Goal: Task Accomplishment & Management: Complete application form

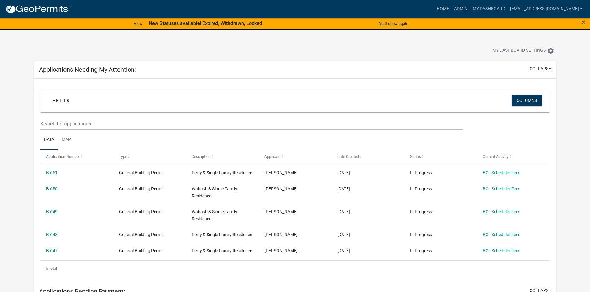
scroll to position [31, 0]
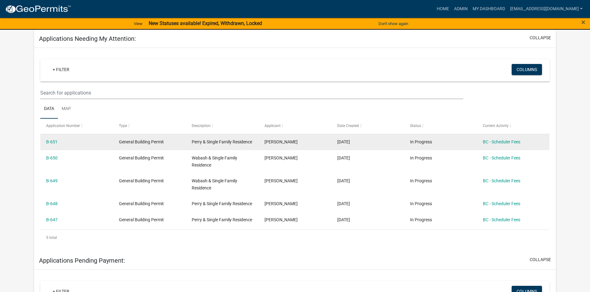
click at [500, 146] on datatable-body-cell "BC - Scheduler Fees" at bounding box center [512, 142] width 73 height 16
click at [502, 143] on link "BC - Scheduler Fees" at bounding box center [500, 142] width 37 height 5
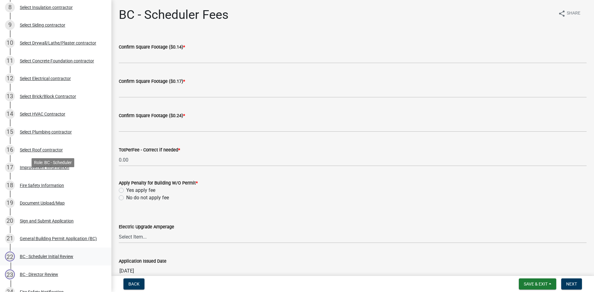
scroll to position [279, 0]
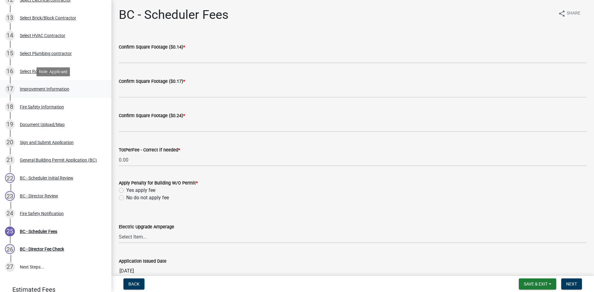
click at [29, 92] on div "17 Improvement Information" at bounding box center [53, 89] width 97 height 10
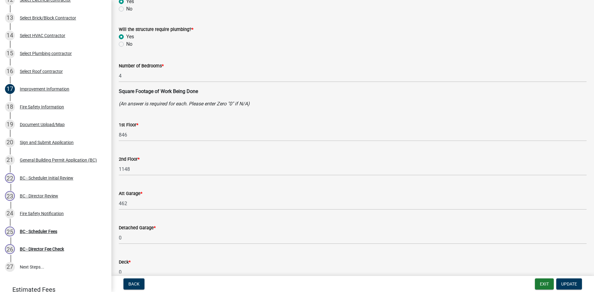
scroll to position [0, 0]
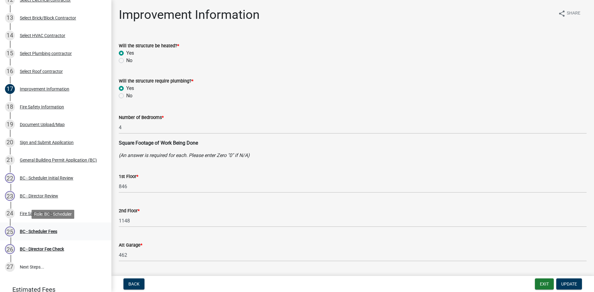
click at [41, 232] on div "BC - Scheduler Fees" at bounding box center [38, 232] width 37 height 4
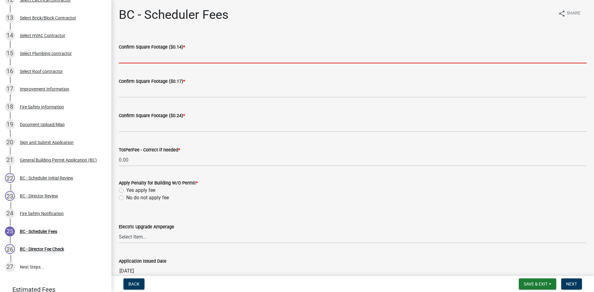
click at [161, 55] on input "text" at bounding box center [353, 57] width 468 height 13
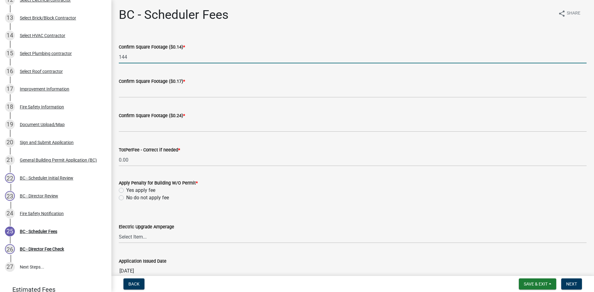
type input "144"
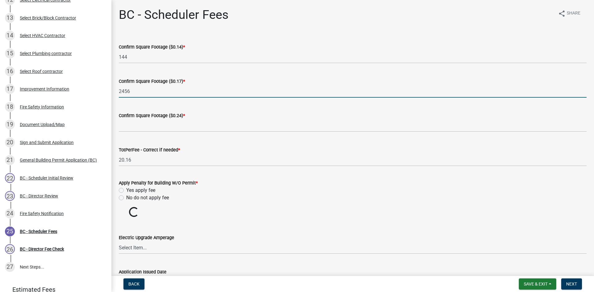
type input "2456"
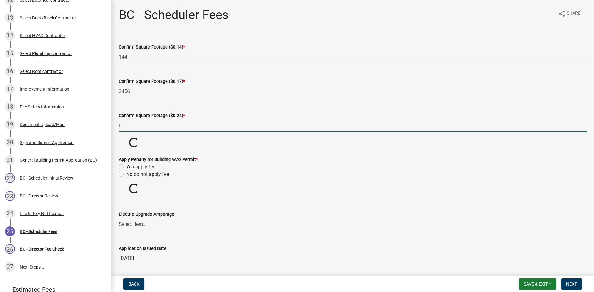
type input "0"
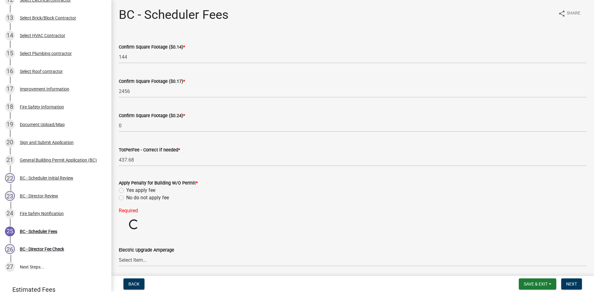
click at [121, 173] on form "Apply Penalty for Building W/O Permit * Yes apply fee No do not apply fee" at bounding box center [353, 187] width 468 height 30
click at [126, 198] on label "No do not apply fee" at bounding box center [147, 197] width 43 height 7
click at [126, 198] on input "No do not apply fee" at bounding box center [128, 196] width 4 height 4
radio input "true"
click at [573, 282] on span "Next" at bounding box center [571, 284] width 11 height 5
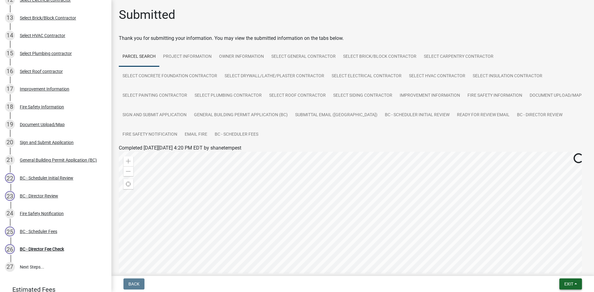
click at [566, 281] on button "Exit" at bounding box center [571, 284] width 23 height 11
click at [554, 273] on button "Save & Exit" at bounding box center [558, 268] width 50 height 15
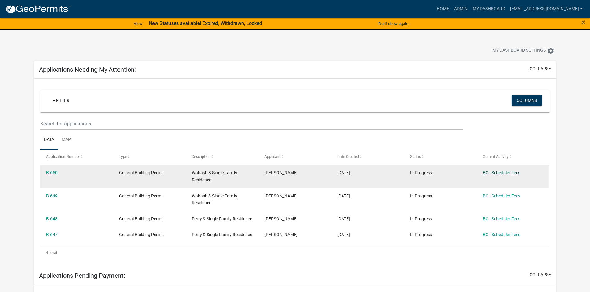
click at [506, 175] on link "BC - Scheduler Fees" at bounding box center [500, 173] width 37 height 5
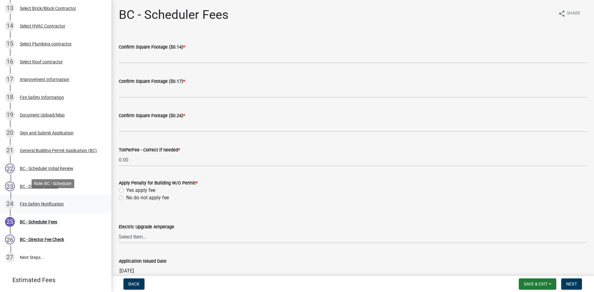
scroll to position [309, 0]
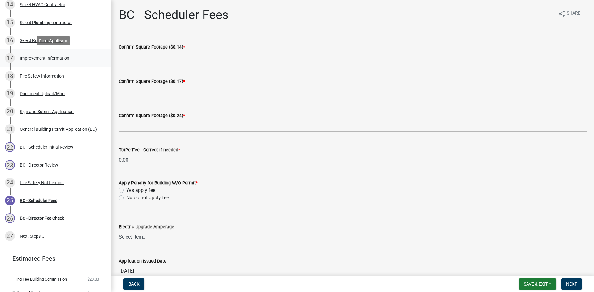
click at [42, 57] on div "Improvement Information" at bounding box center [45, 58] width 50 height 4
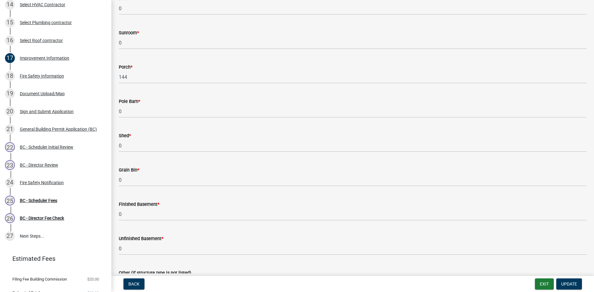
scroll to position [340, 0]
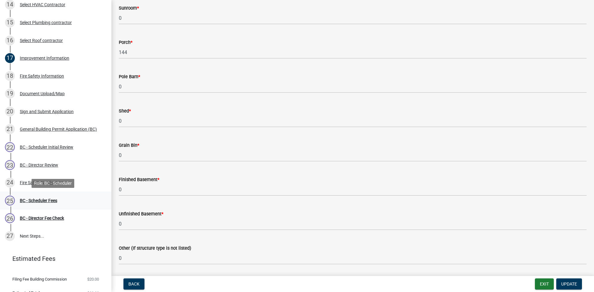
click at [35, 203] on div "BC - Scheduler Fees" at bounding box center [38, 201] width 37 height 4
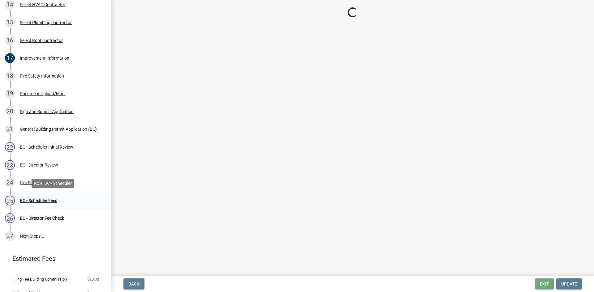
scroll to position [0, 0]
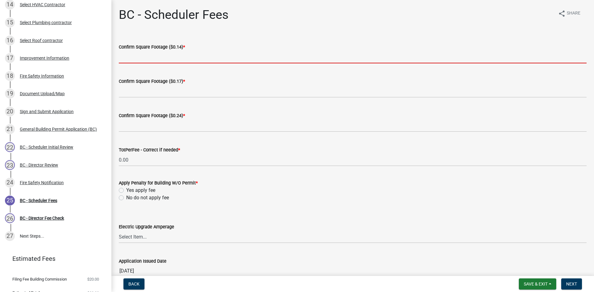
click at [159, 55] on input "text" at bounding box center [353, 57] width 468 height 13
type input "144"
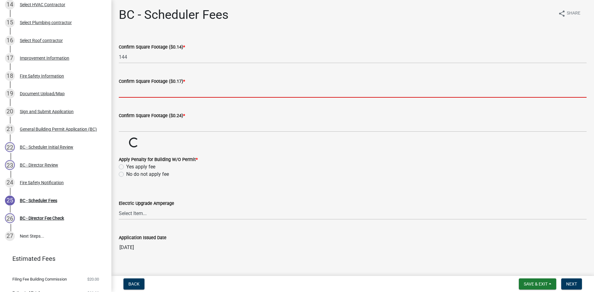
click at [147, 93] on input "text" at bounding box center [353, 91] width 468 height 13
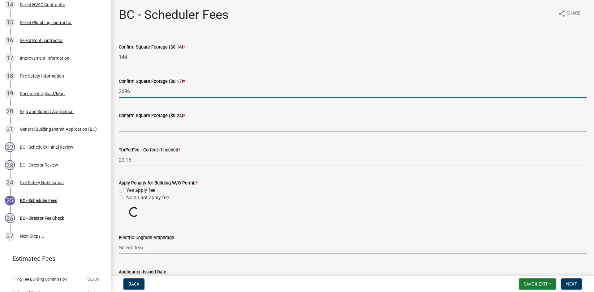
type input "2696"
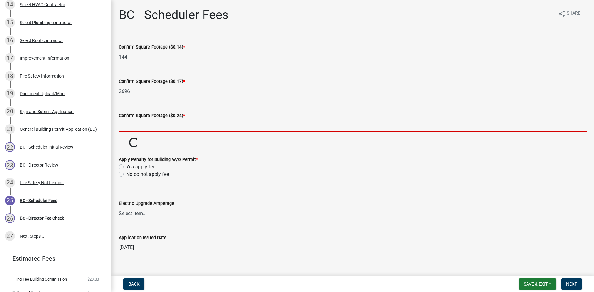
click at [162, 128] on input "text" at bounding box center [353, 125] width 468 height 13
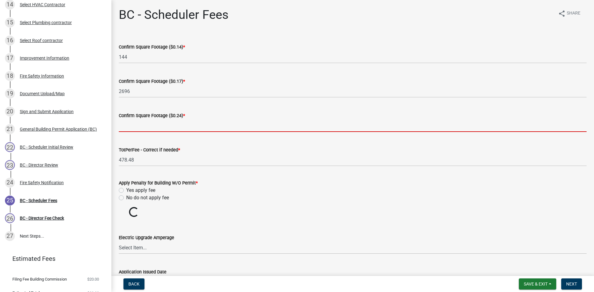
click at [122, 197] on div "Apply Penalty for Building W/O Permit * Yes apply fee No do not apply fee" at bounding box center [353, 190] width 468 height 22
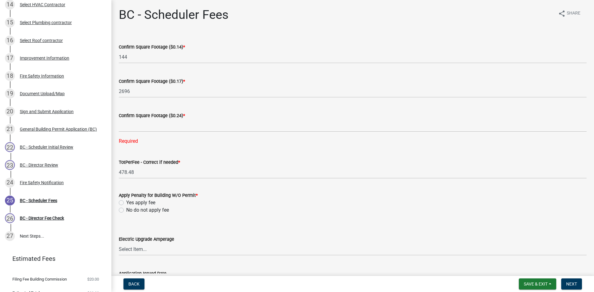
click at [126, 211] on label "No do not apply fee" at bounding box center [147, 210] width 43 height 7
click at [126, 211] on input "No do not apply fee" at bounding box center [128, 209] width 4 height 4
radio input "true"
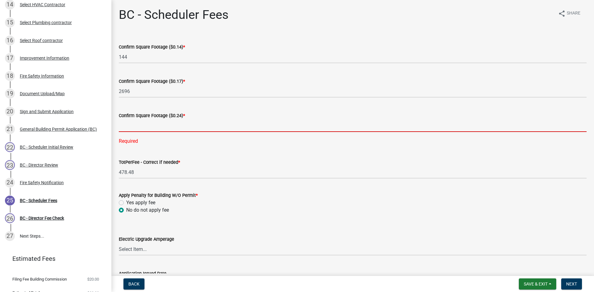
click at [158, 131] on input "text" at bounding box center [353, 125] width 468 height 13
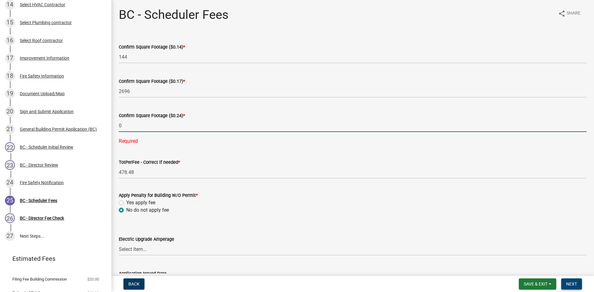
type input "0"
click at [567, 281] on button "Next" at bounding box center [571, 284] width 21 height 11
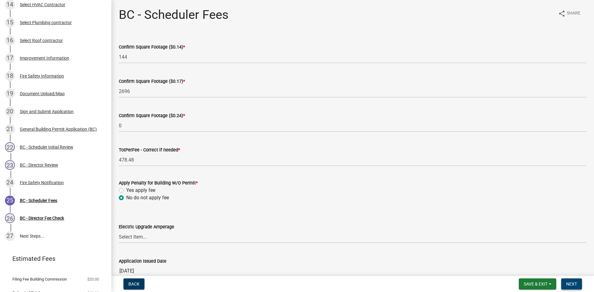
click at [576, 281] on button "Next" at bounding box center [571, 284] width 21 height 11
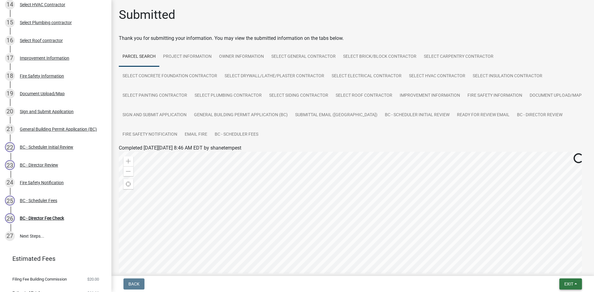
click at [566, 280] on button "Exit" at bounding box center [571, 284] width 23 height 11
click at [559, 270] on button "Save & Exit" at bounding box center [558, 268] width 50 height 15
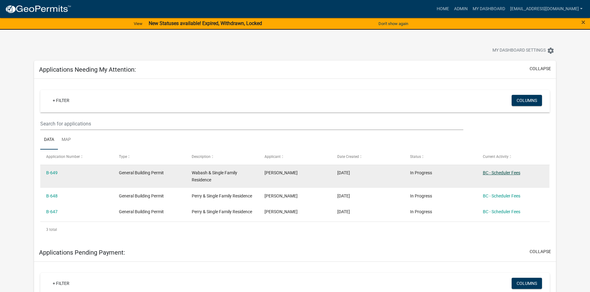
click at [501, 175] on link "BC - Scheduler Fees" at bounding box center [500, 173] width 37 height 5
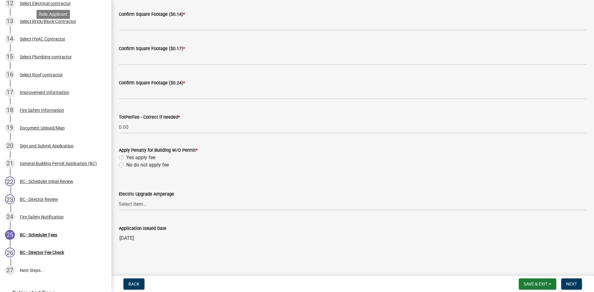
scroll to position [279, 0]
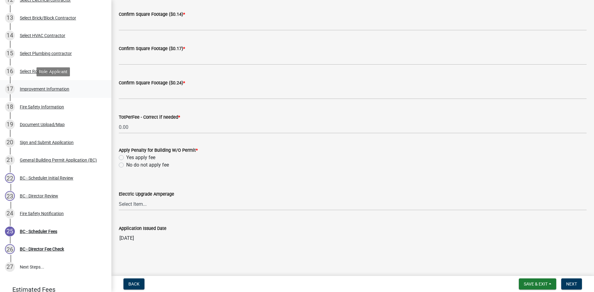
click at [40, 91] on div "Improvement Information" at bounding box center [45, 89] width 50 height 4
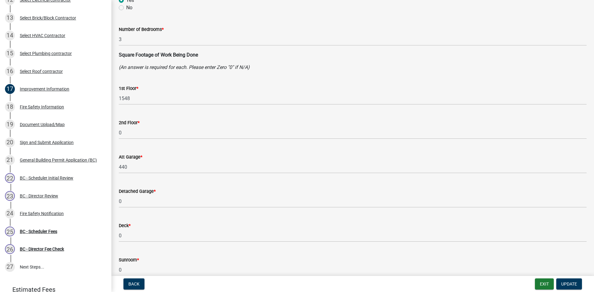
scroll to position [93, 0]
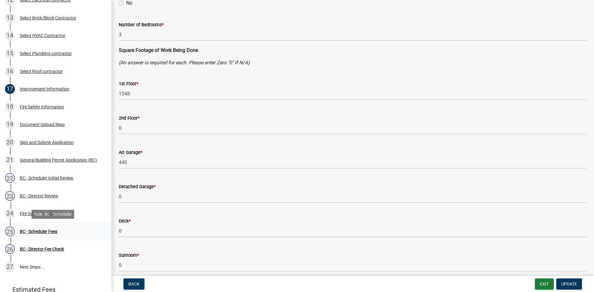
click at [54, 234] on div "BC - Scheduler Fees" at bounding box center [38, 232] width 37 height 4
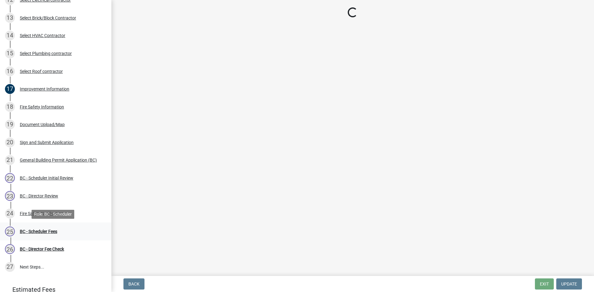
scroll to position [0, 0]
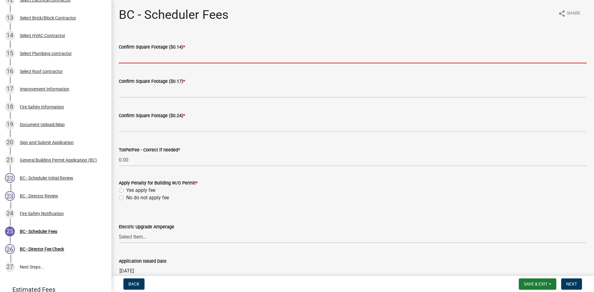
click at [161, 56] on input "text" at bounding box center [353, 57] width 468 height 13
type input "0"
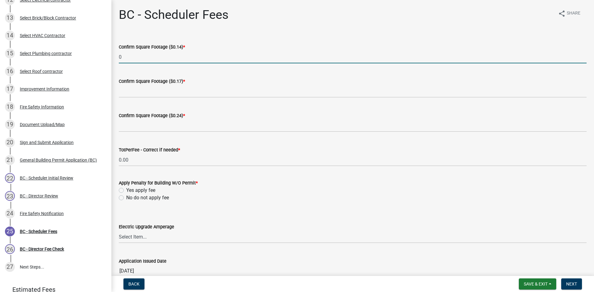
click at [143, 99] on wm-data-entity-input "Confirm Square Footage ($0.17) *" at bounding box center [353, 86] width 468 height 34
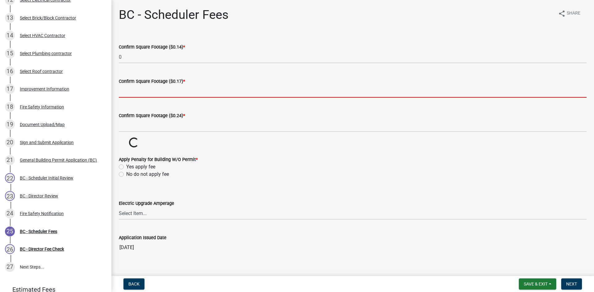
click at [145, 93] on input "text" at bounding box center [353, 91] width 468 height 13
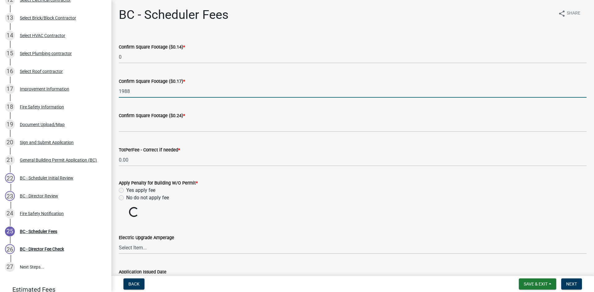
type input "1988"
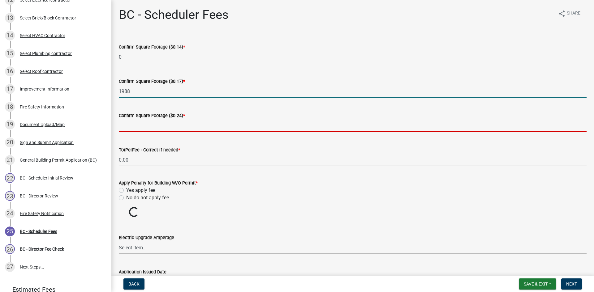
click at [164, 123] on input "text" at bounding box center [353, 125] width 468 height 13
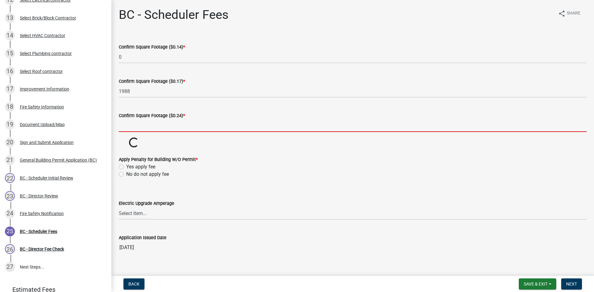
type input "0"
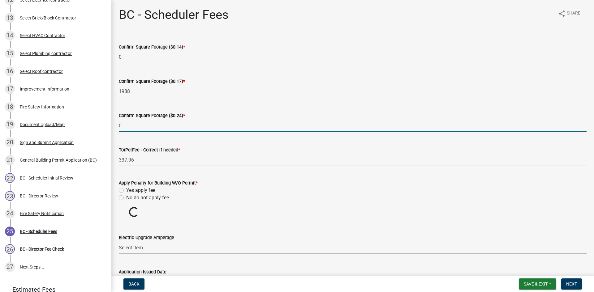
click at [122, 198] on wm-data-entity-input-list "Confirm Square Footage ($0.14) * 0 Confirm Square Footage ($0.17) * 1988 Confir…" at bounding box center [353, 164] width 468 height 259
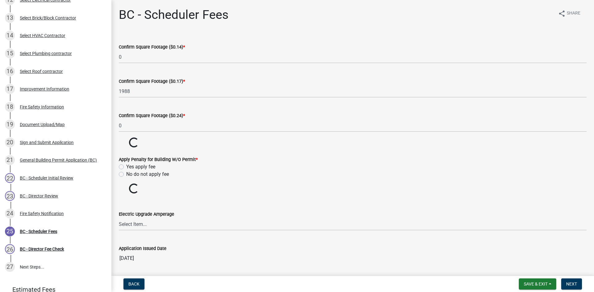
click at [126, 176] on label "No do not apply fee" at bounding box center [147, 174] width 43 height 7
click at [126, 175] on input "No do not apply fee" at bounding box center [128, 173] width 4 height 4
radio input "true"
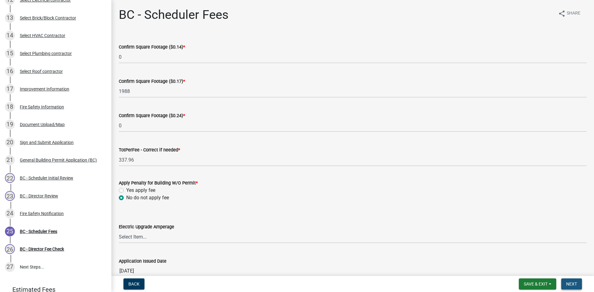
click at [576, 283] on span "Next" at bounding box center [571, 284] width 11 height 5
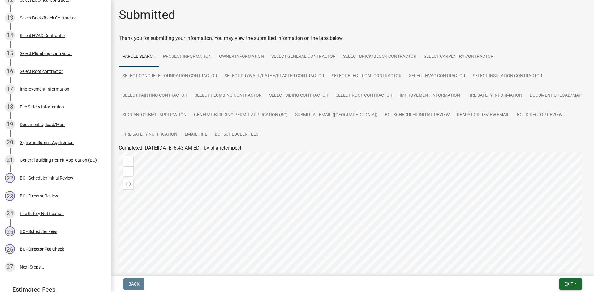
click at [567, 283] on span "Exit" at bounding box center [568, 284] width 9 height 5
click at [560, 271] on button "Save & Exit" at bounding box center [558, 268] width 50 height 15
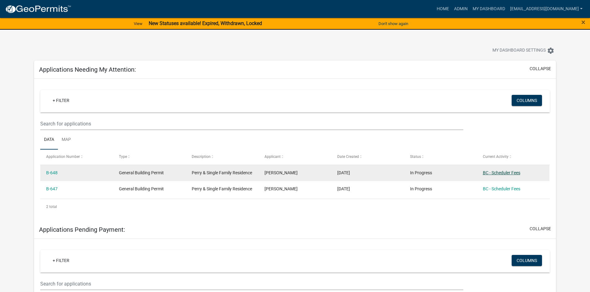
click at [499, 172] on link "BC - Scheduler Fees" at bounding box center [500, 173] width 37 height 5
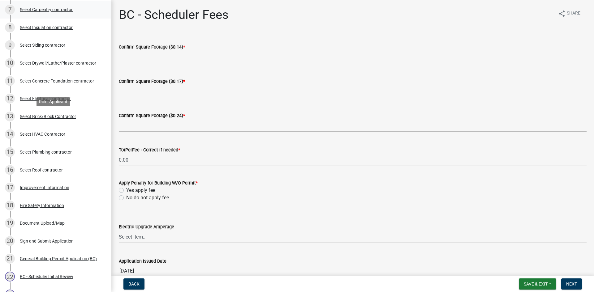
scroll to position [217, 0]
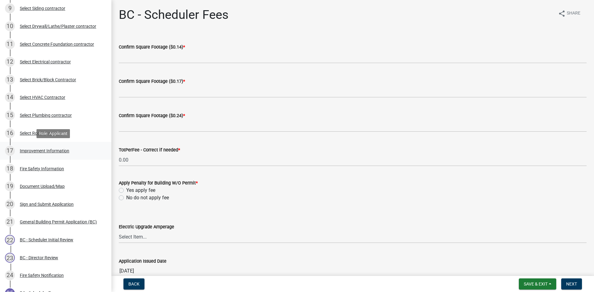
click at [30, 148] on div "17 Improvement Information" at bounding box center [53, 151] width 97 height 10
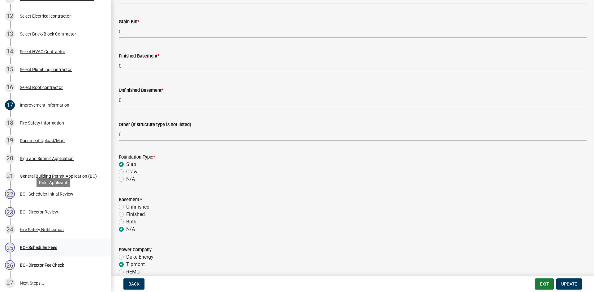
scroll to position [320, 0]
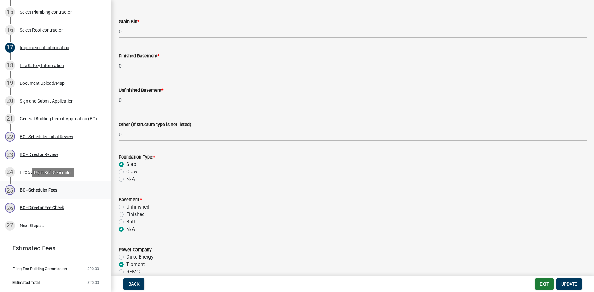
click at [50, 190] on div "BC - Scheduler Fees" at bounding box center [38, 190] width 37 height 4
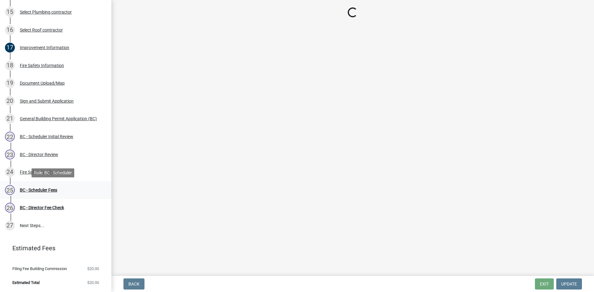
scroll to position [0, 0]
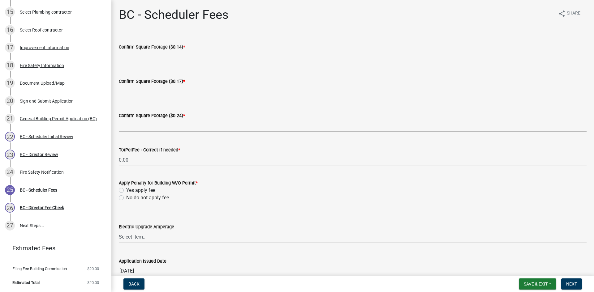
click at [192, 53] on input "text" at bounding box center [353, 57] width 468 height 13
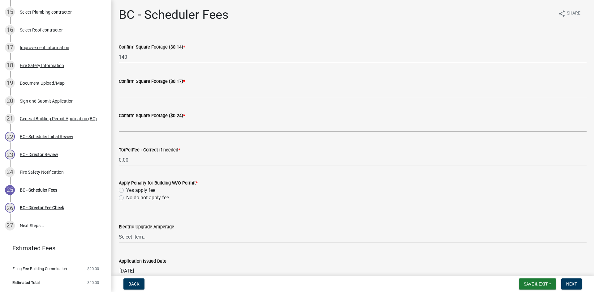
type input "140"
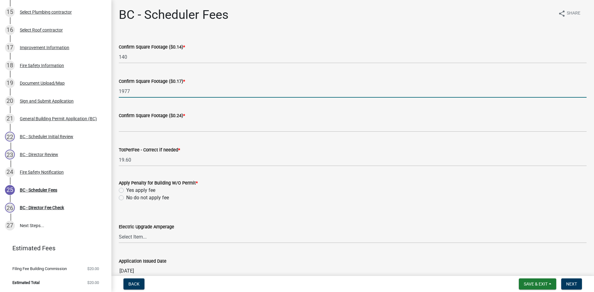
type input "1977"
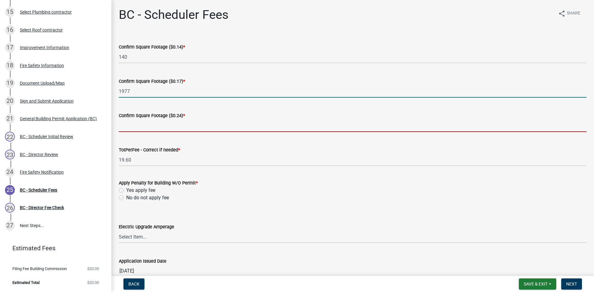
click at [170, 122] on input "text" at bounding box center [353, 125] width 468 height 13
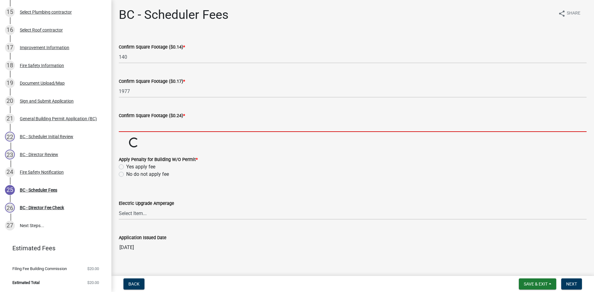
type input "0"
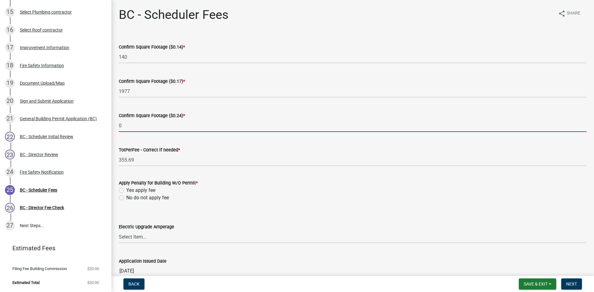
click at [122, 198] on wm-data-entity-input-list "Confirm Square Footage ($0.14) * 140 Confirm Square Footage ($0.17) * 1977 Conf…" at bounding box center [353, 159] width 468 height 248
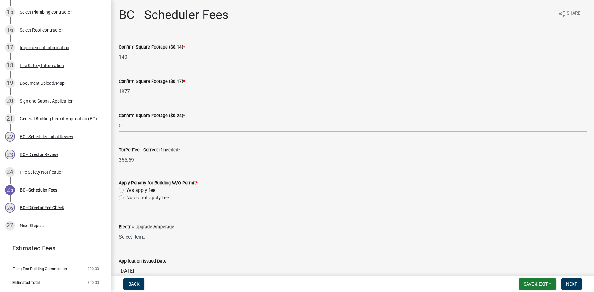
click at [126, 197] on label "No do not apply fee" at bounding box center [147, 197] width 43 height 7
click at [126, 197] on input "No do not apply fee" at bounding box center [128, 196] width 4 height 4
radio input "true"
click at [569, 282] on span "Next" at bounding box center [571, 284] width 11 height 5
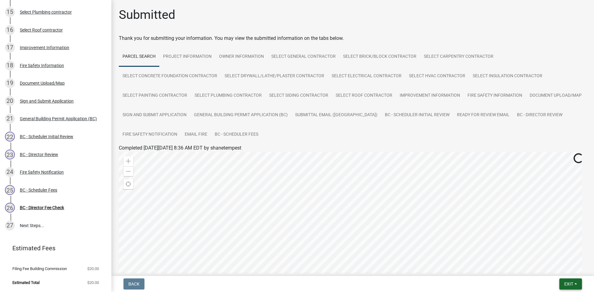
click at [571, 283] on span "Exit" at bounding box center [568, 284] width 9 height 5
click at [554, 270] on button "Save & Exit" at bounding box center [558, 268] width 50 height 15
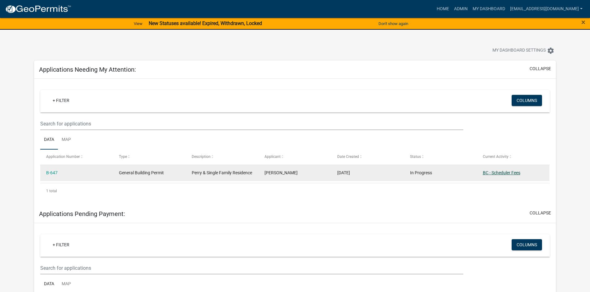
click at [498, 174] on link "BC - Scheduler Fees" at bounding box center [500, 173] width 37 height 5
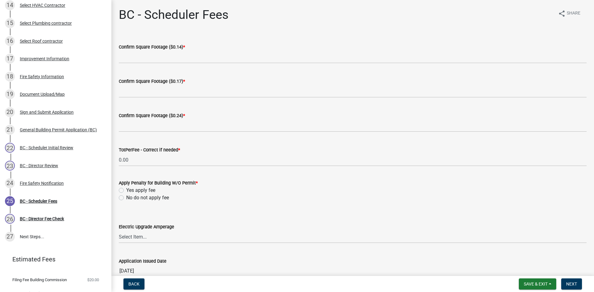
scroll to position [309, 0]
click at [35, 59] on div "Improvement Information" at bounding box center [45, 58] width 50 height 4
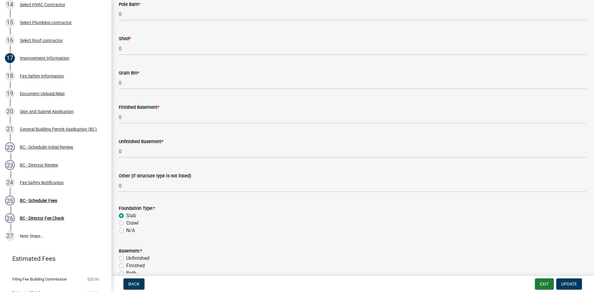
scroll to position [464, 0]
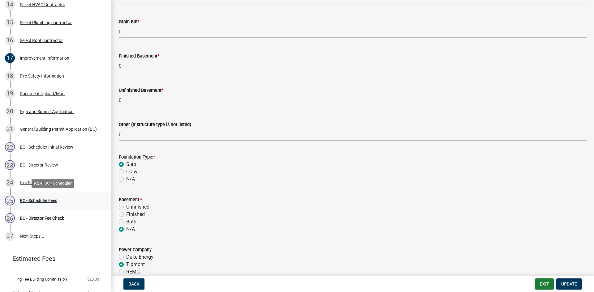
click at [46, 202] on div "BC - Scheduler Fees" at bounding box center [38, 201] width 37 height 4
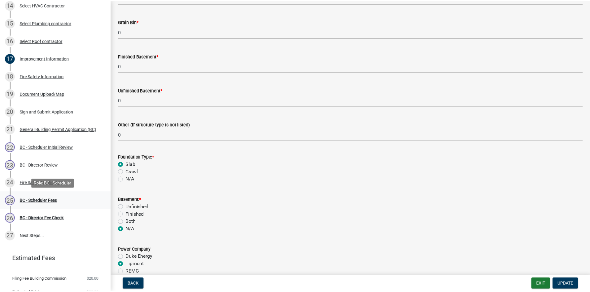
scroll to position [0, 0]
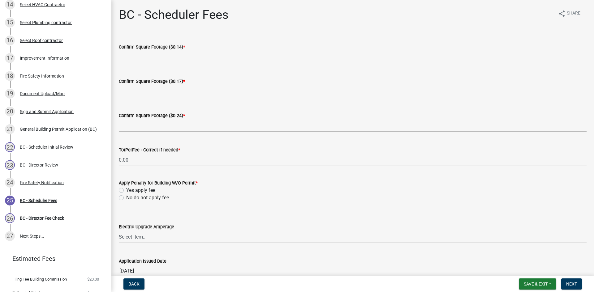
click at [167, 59] on input "text" at bounding box center [353, 57] width 468 height 13
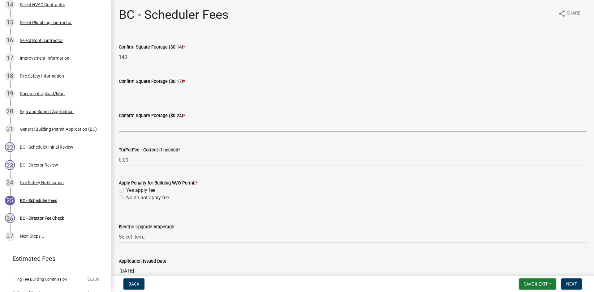
type input "140"
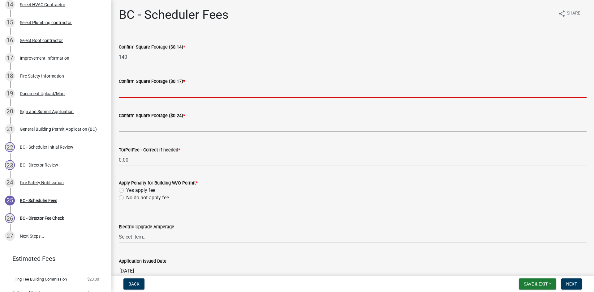
click at [129, 91] on input "text" at bounding box center [353, 91] width 468 height 13
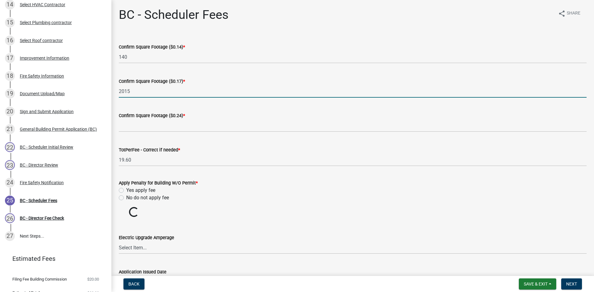
type input "2015"
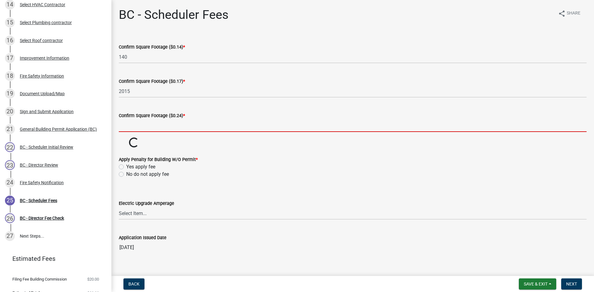
drag, startPoint x: 146, startPoint y: 122, endPoint x: 150, endPoint y: 128, distance: 7.2
click at [146, 122] on input "text" at bounding box center [353, 125] width 468 height 13
type input "0"
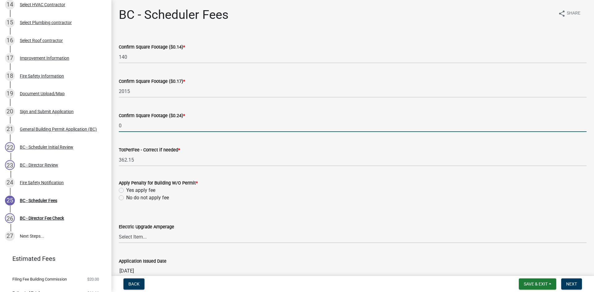
click at [120, 199] on wm-data-entity-input-list "Confirm Square Footage ($0.14) * 140 Confirm Square Footage ($0.17) * 2015 Conf…" at bounding box center [353, 159] width 468 height 248
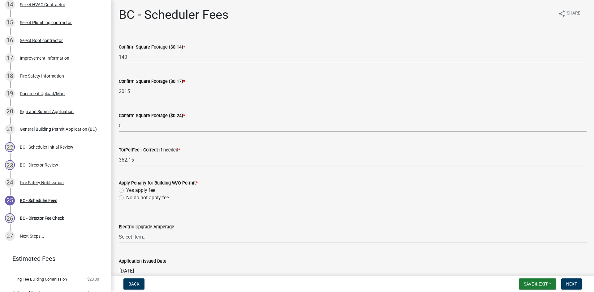
drag, startPoint x: 121, startPoint y: 197, endPoint x: 178, endPoint y: 192, distance: 56.9
click at [126, 197] on label "No do not apply fee" at bounding box center [147, 197] width 43 height 7
click at [126, 197] on input "No do not apply fee" at bounding box center [128, 196] width 4 height 4
radio input "true"
click at [577, 284] on button "Next" at bounding box center [571, 284] width 21 height 11
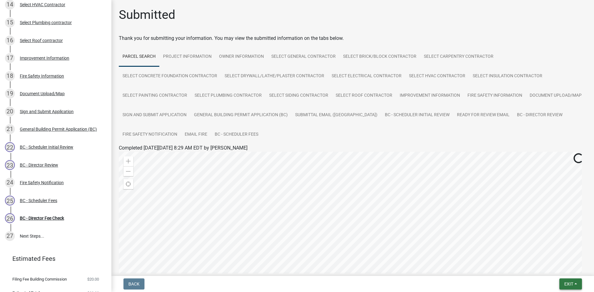
click at [562, 286] on button "Exit" at bounding box center [571, 284] width 23 height 11
click at [556, 268] on button "Save & Exit" at bounding box center [558, 268] width 50 height 15
